Goal: Transaction & Acquisition: Purchase product/service

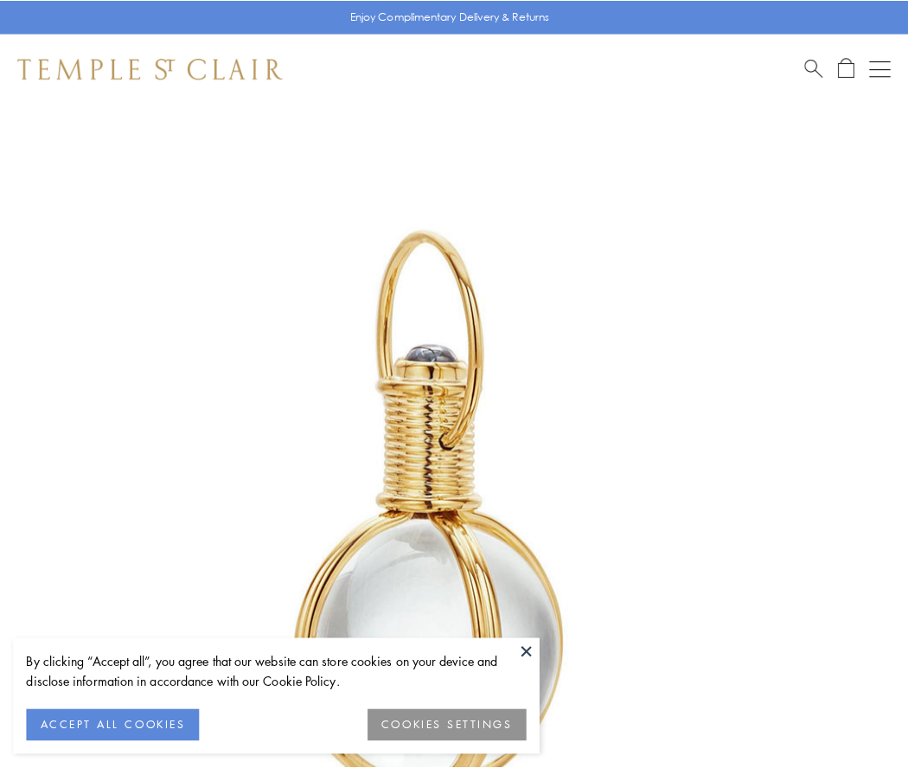
scroll to position [451, 0]
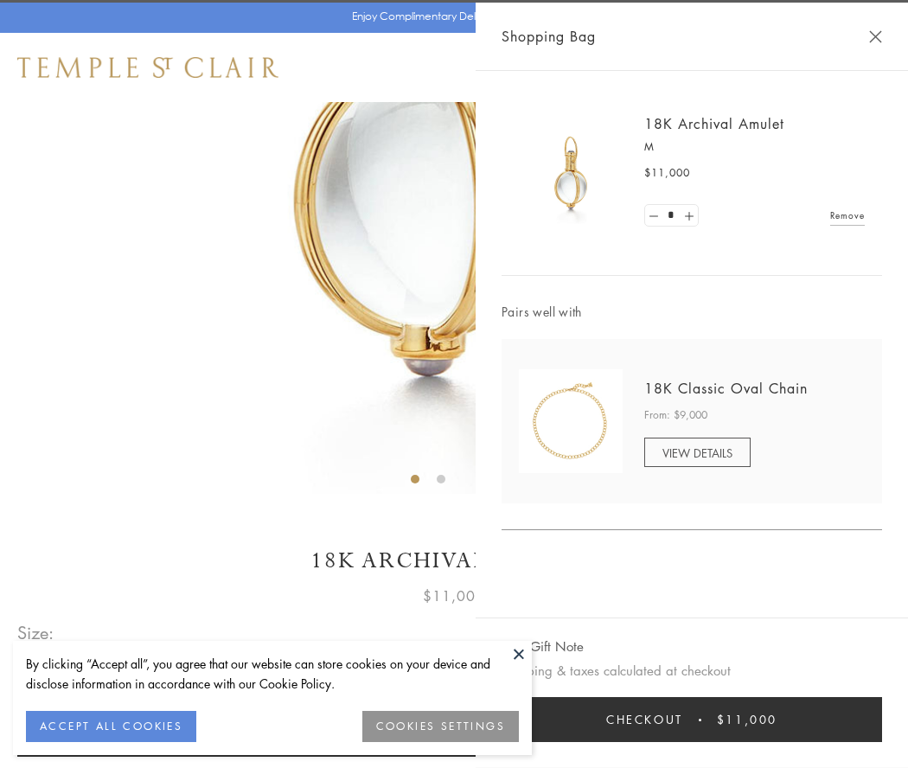
click at [692, 719] on button "Checkout $11,000" at bounding box center [692, 719] width 380 height 45
